Goal: Task Accomplishment & Management: Manage account settings

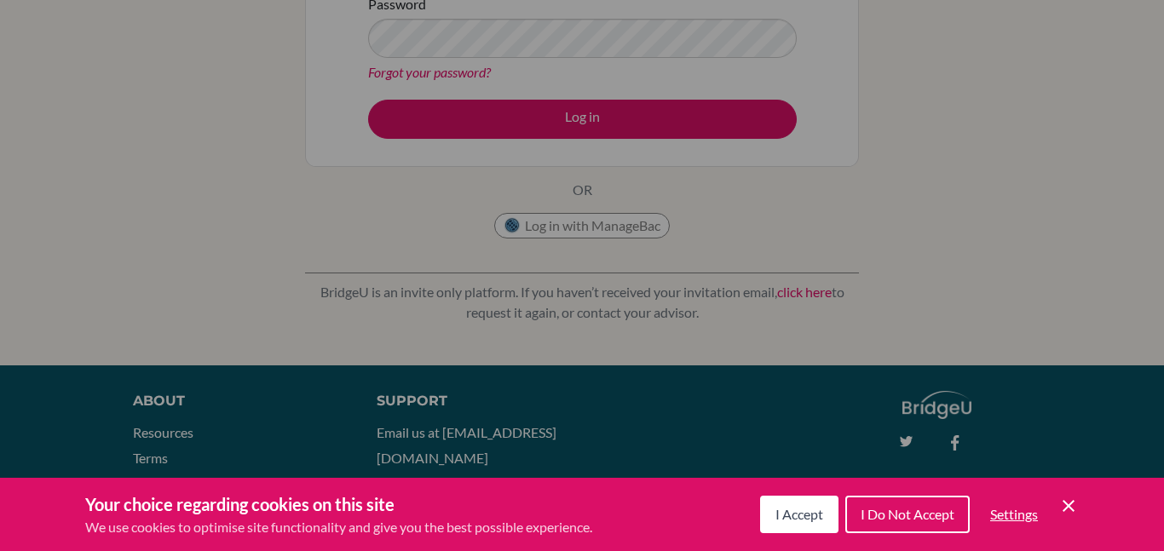
scroll to position [311, 0]
click at [789, 515] on span "I Accept" at bounding box center [800, 514] width 48 height 16
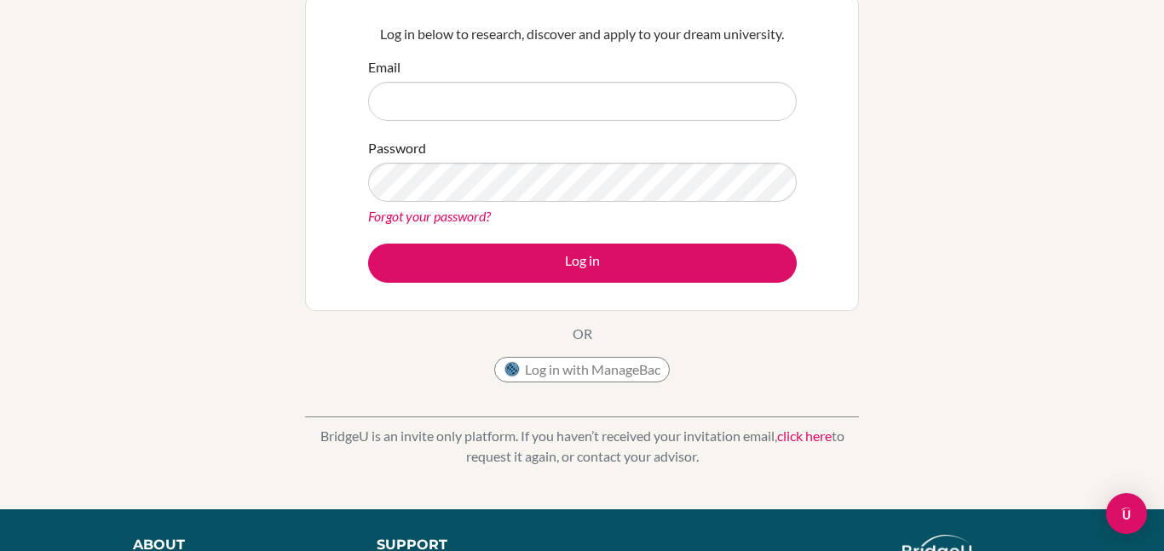
scroll to position [0, 0]
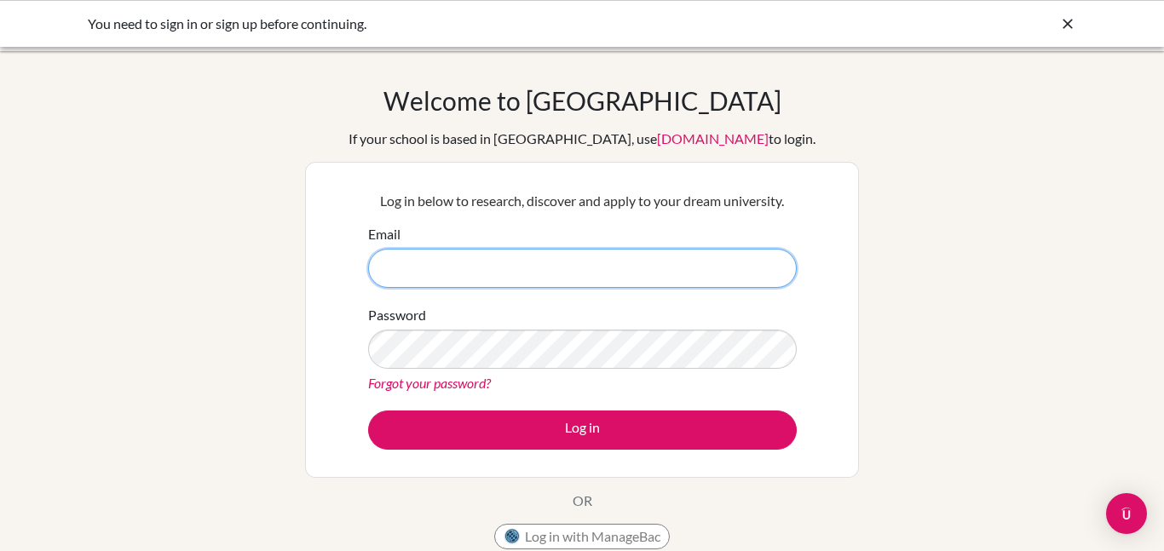
click at [638, 280] on input "Email" at bounding box center [582, 268] width 429 height 39
type input "[EMAIL_ADDRESS][DOMAIN_NAME]"
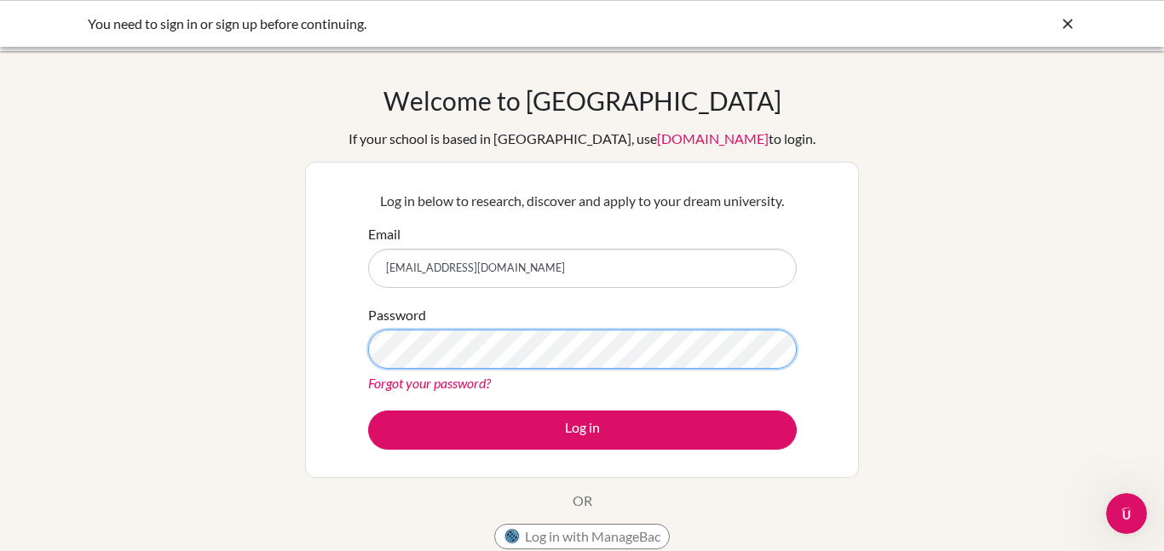
click at [368, 411] on button "Log in" at bounding box center [582, 430] width 429 height 39
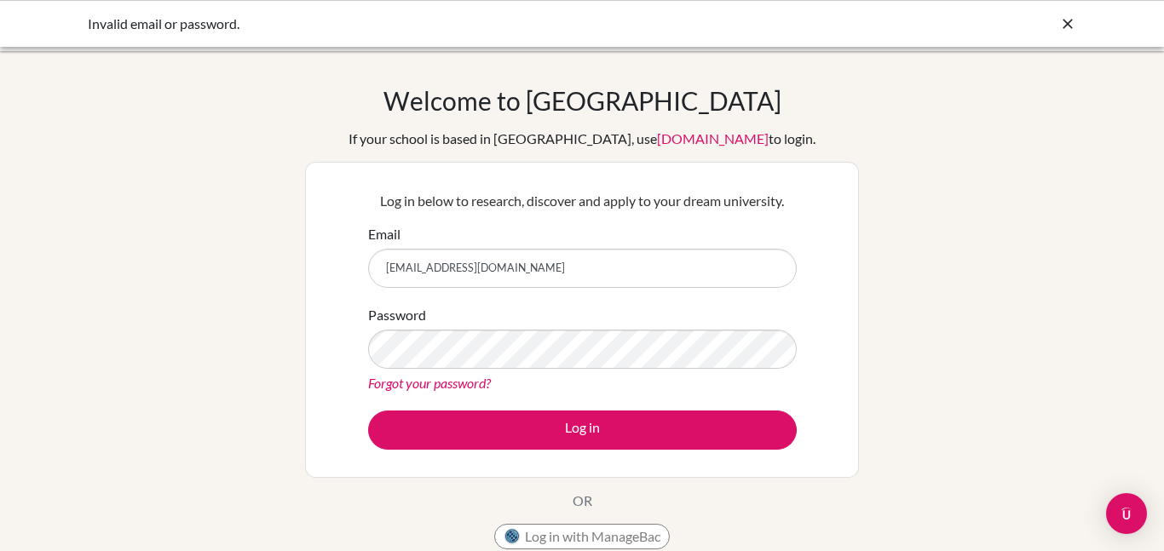
click at [1064, 21] on icon at bounding box center [1068, 23] width 17 height 17
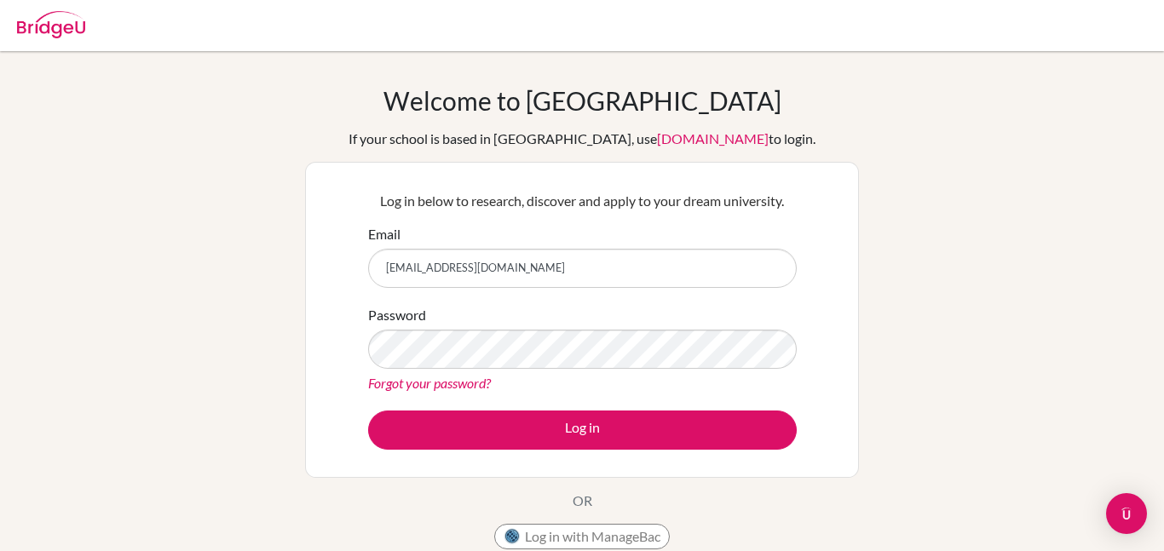
click at [52, 30] on img at bounding box center [51, 24] width 68 height 27
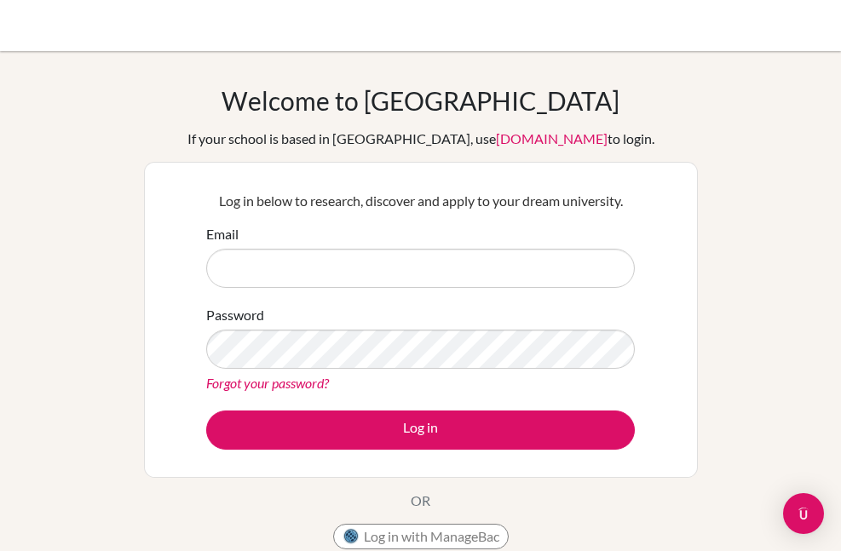
click at [772, 72] on div "Welcome to [GEOGRAPHIC_DATA] If your school is based in [GEOGRAPHIC_DATA], use …" at bounding box center [420, 364] width 841 height 626
